Goal: Register for event/course

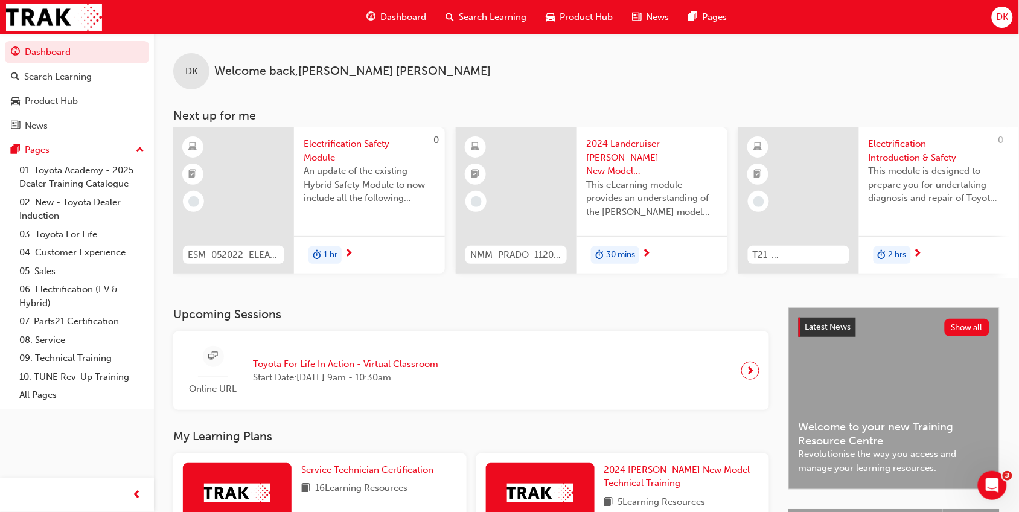
click at [348, 366] on span "Toyota For Life In Action - Virtual Classroom" at bounding box center [345, 364] width 185 height 14
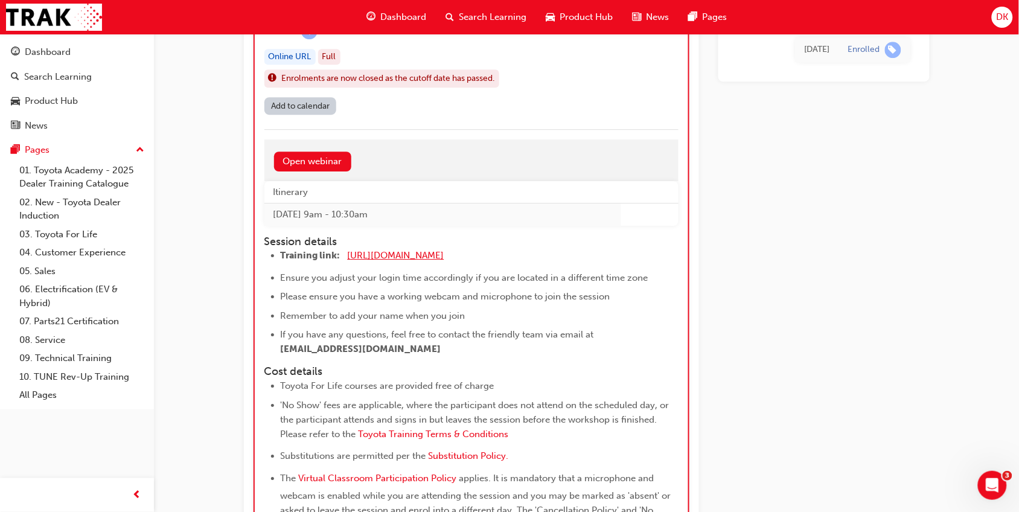
scroll to position [946, 0]
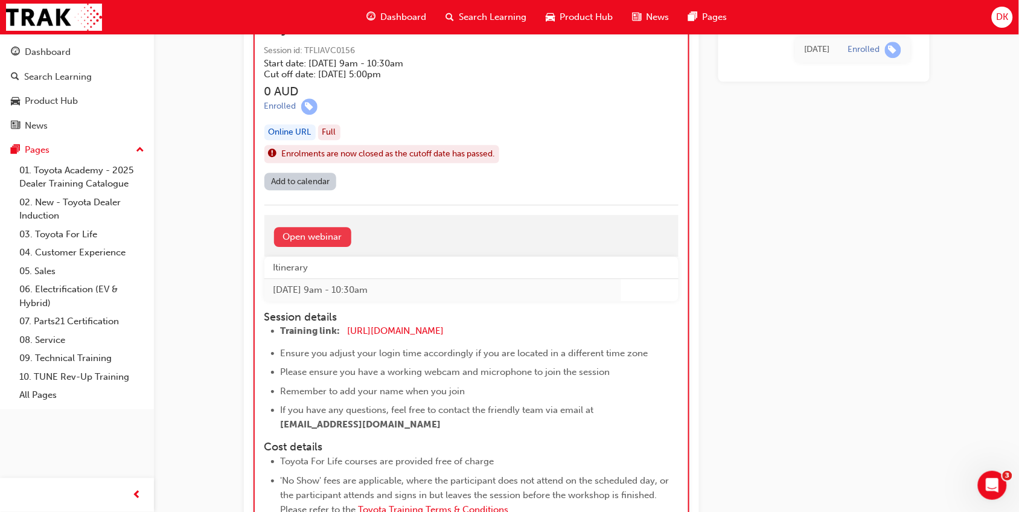
click at [296, 228] on link "Open webinar" at bounding box center [312, 237] width 77 height 20
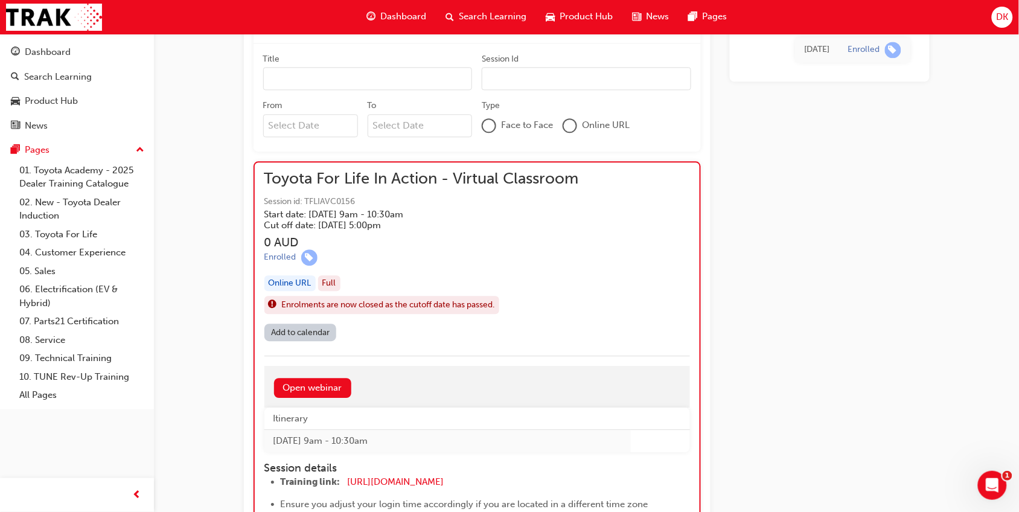
scroll to position [946, 0]
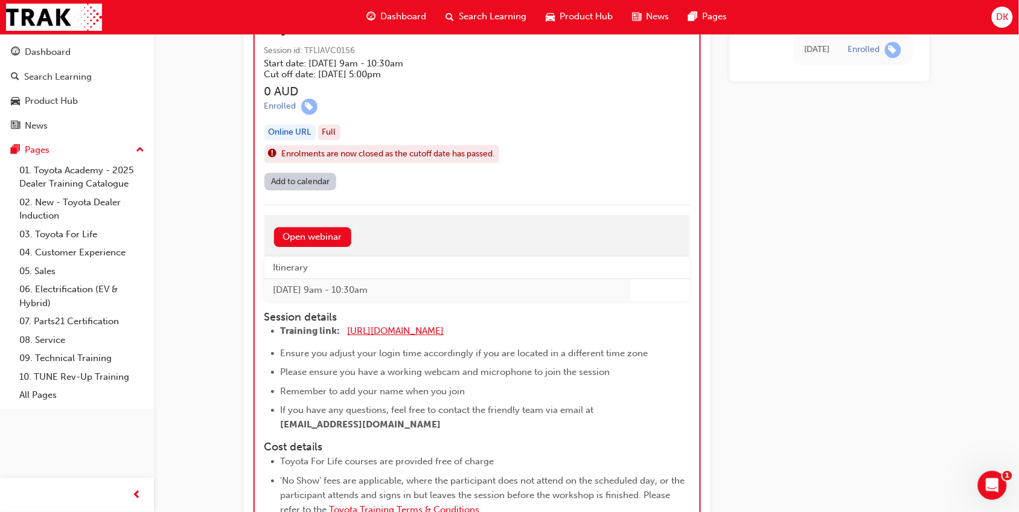
click at [414, 326] on span "[URL][DOMAIN_NAME]" at bounding box center [396, 330] width 97 height 11
